Goal: Book appointment/travel/reservation

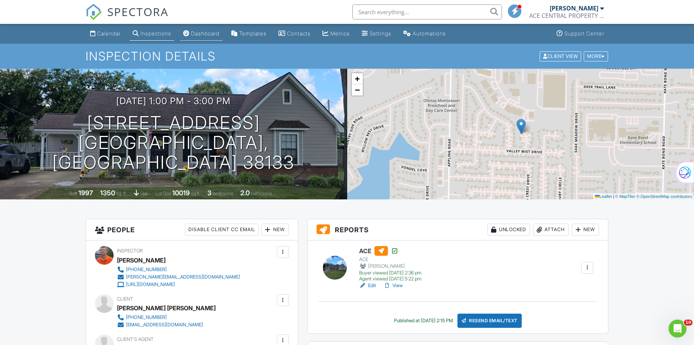
click at [201, 36] on div "Dashboard" at bounding box center [205, 33] width 28 height 6
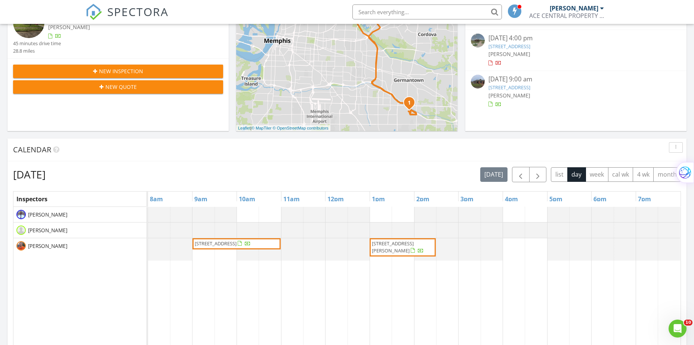
scroll to position [224, 0]
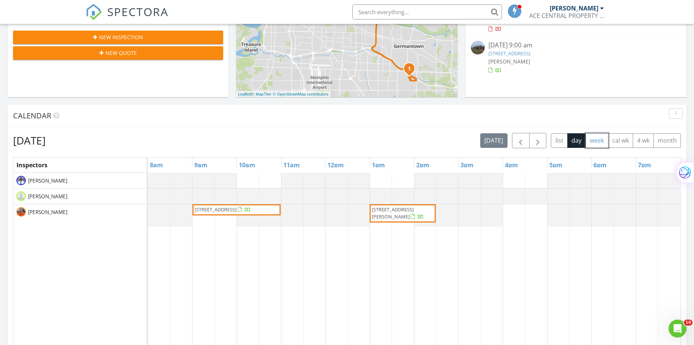
click at [592, 142] on button "week" at bounding box center [597, 140] width 23 height 15
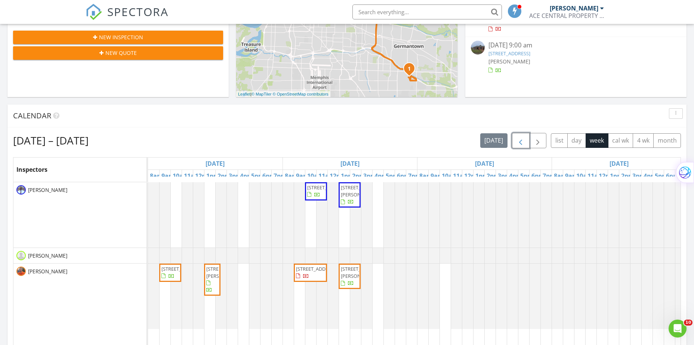
click at [519, 143] on span "button" at bounding box center [520, 140] width 9 height 9
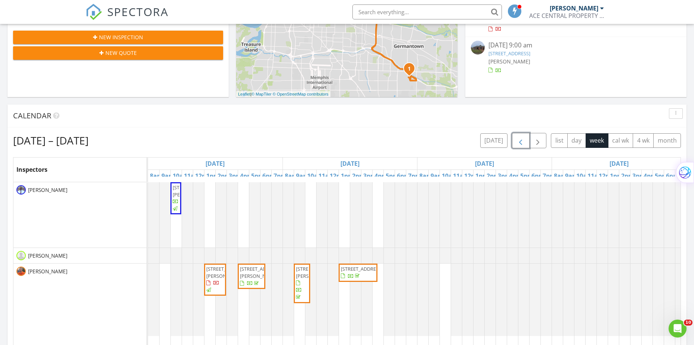
click at [519, 143] on span "button" at bounding box center [520, 140] width 9 height 9
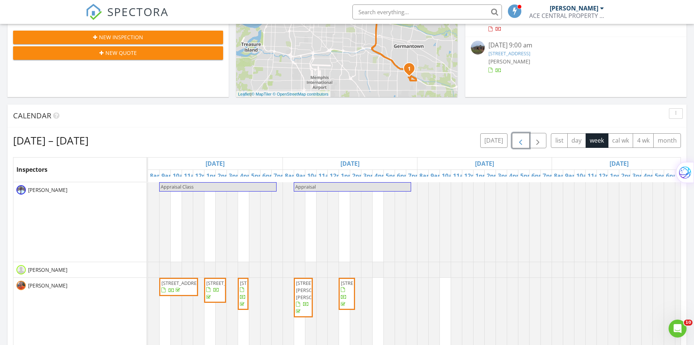
click at [519, 143] on span "button" at bounding box center [520, 140] width 9 height 9
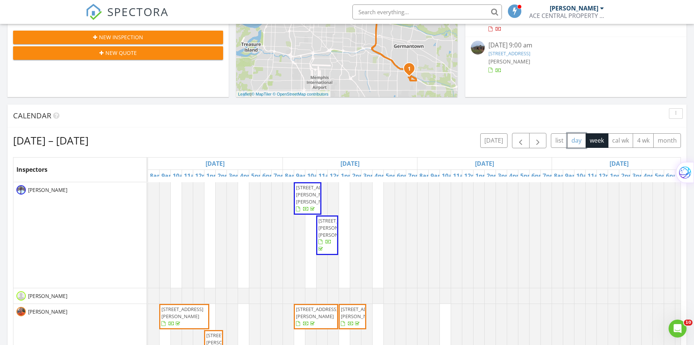
click at [575, 142] on button "day" at bounding box center [576, 140] width 19 height 15
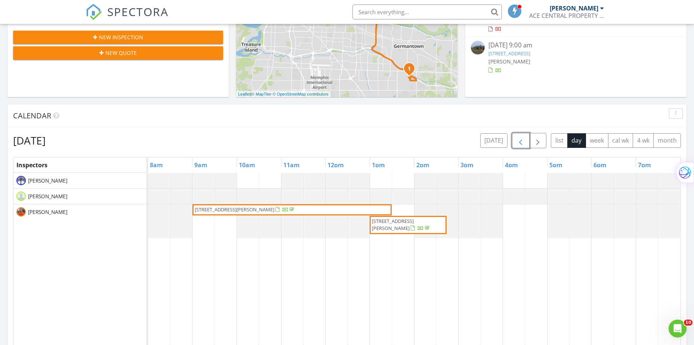
click at [520, 143] on span "button" at bounding box center [520, 140] width 9 height 9
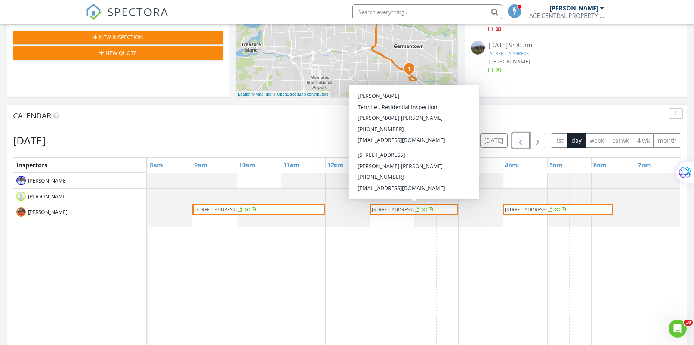
click at [424, 214] on span "2703 Country Lawn Cove, Memphis 38133" at bounding box center [403, 209] width 65 height 7
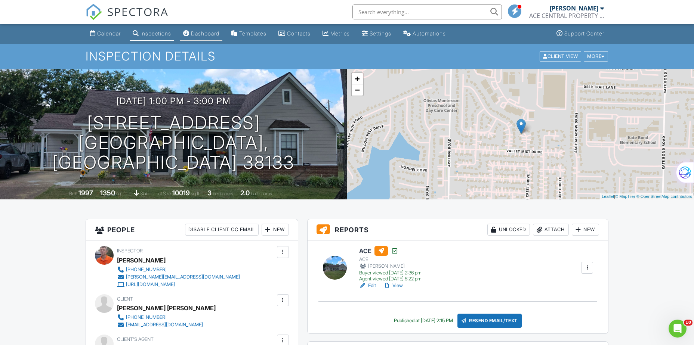
click at [204, 33] on div "Dashboard" at bounding box center [205, 33] width 28 height 6
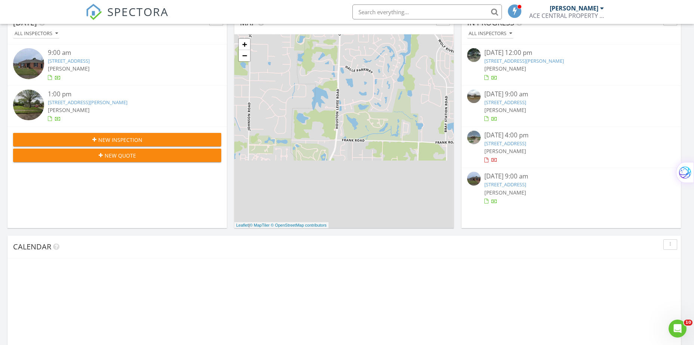
scroll to position [135, 0]
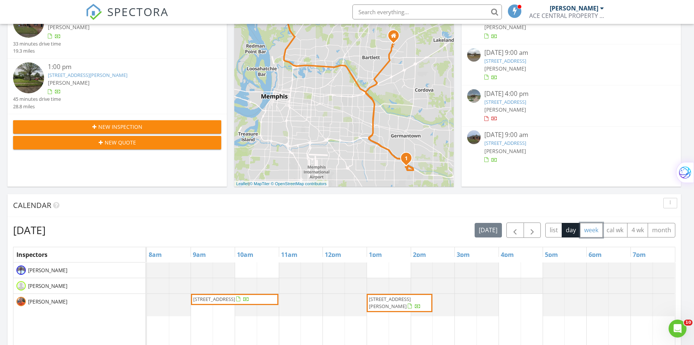
click at [585, 233] on button "week" at bounding box center [591, 230] width 23 height 15
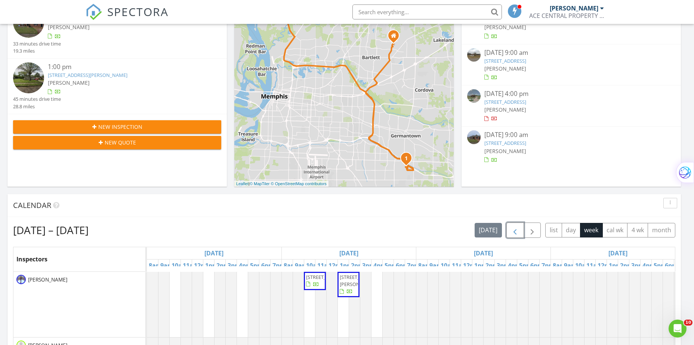
click at [513, 232] on span "button" at bounding box center [514, 230] width 9 height 9
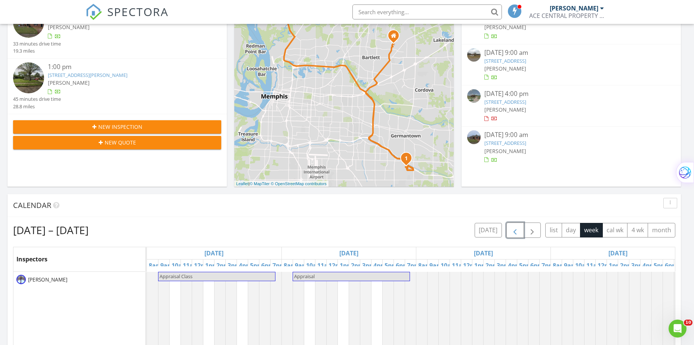
click at [513, 232] on span "button" at bounding box center [514, 230] width 9 height 9
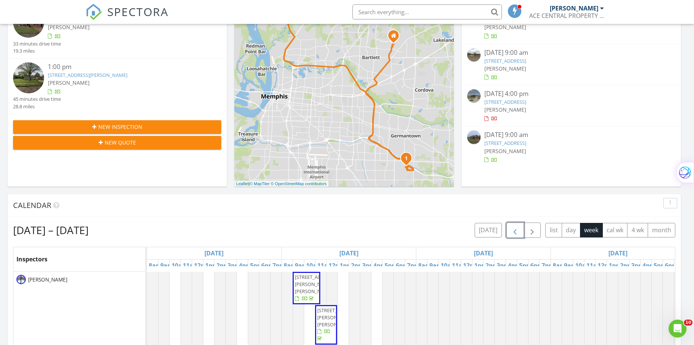
click at [513, 232] on span "button" at bounding box center [514, 230] width 9 height 9
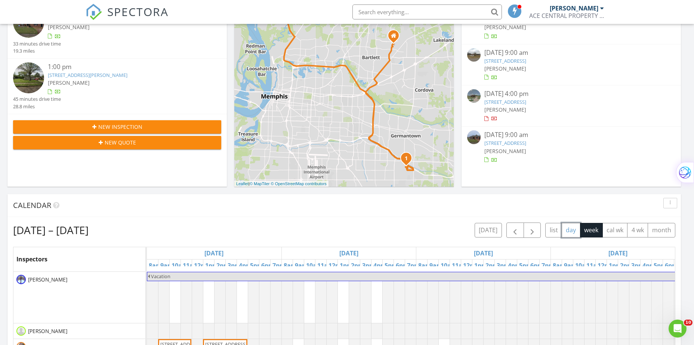
click at [571, 231] on button "day" at bounding box center [571, 230] width 19 height 15
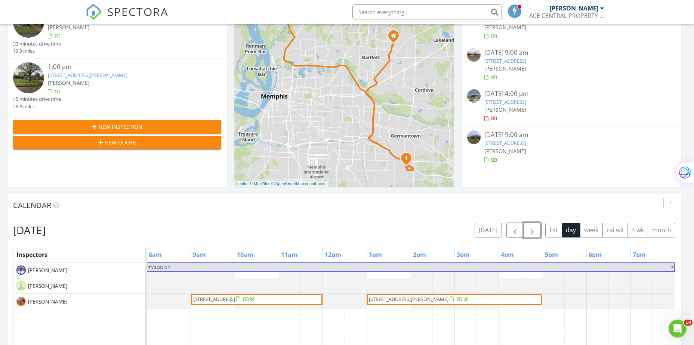
click at [530, 229] on span "button" at bounding box center [532, 230] width 9 height 9
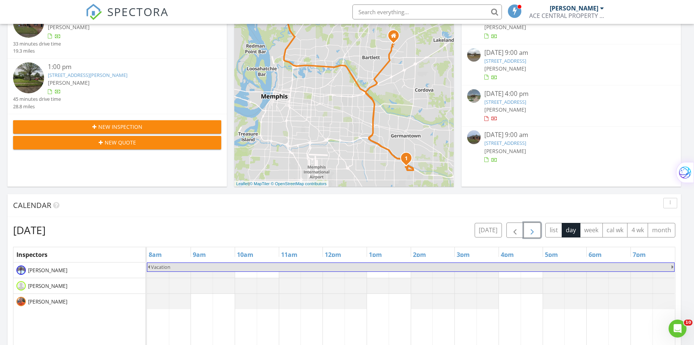
click at [530, 229] on span "button" at bounding box center [532, 230] width 9 height 9
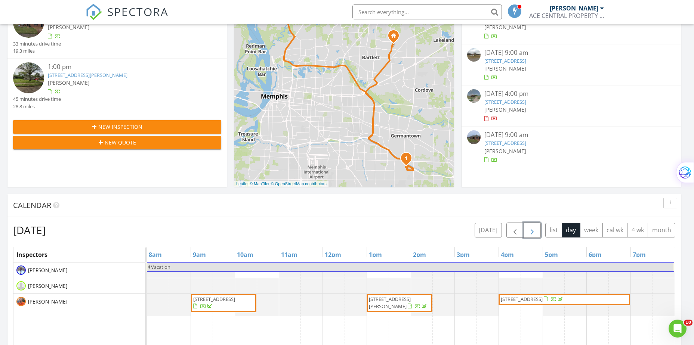
click at [530, 229] on span "button" at bounding box center [532, 230] width 9 height 9
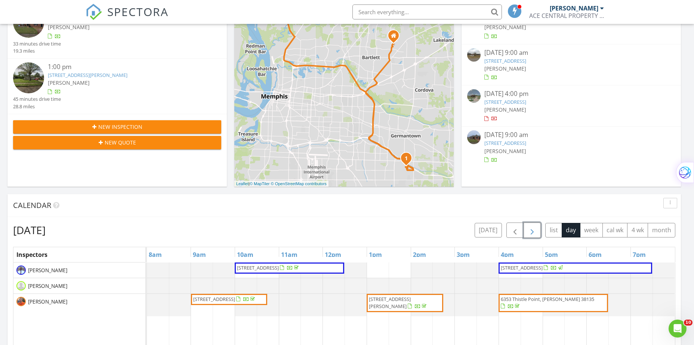
click at [529, 230] on span "button" at bounding box center [532, 230] width 9 height 9
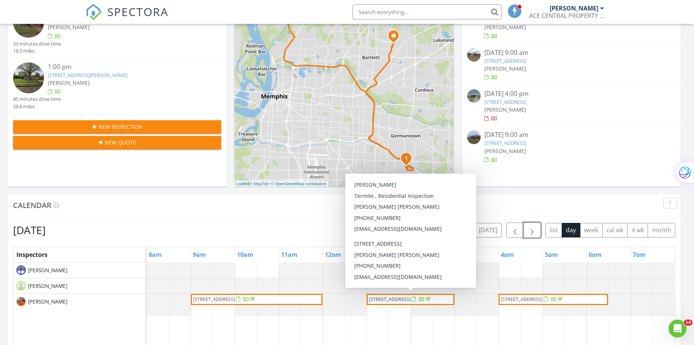
click at [416, 303] on span "2703 Country Lawn Cove, Memphis 38133" at bounding box center [400, 299] width 65 height 7
